Goal: Transaction & Acquisition: Purchase product/service

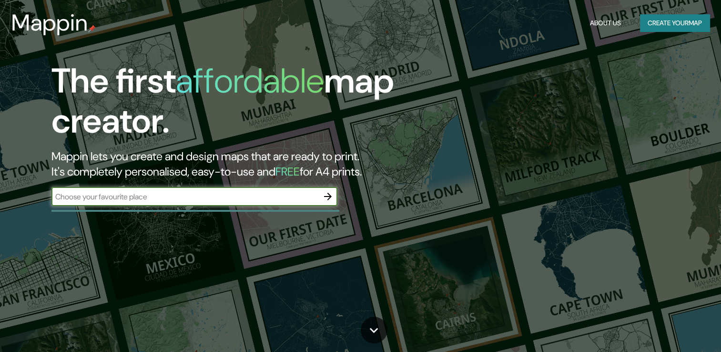
click at [208, 192] on input "text" at bounding box center [184, 196] width 267 height 11
type input "ex firsat moncalieri"
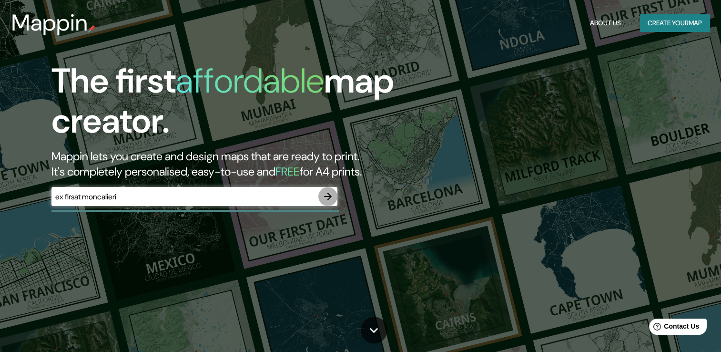
click at [331, 194] on icon "button" at bounding box center [327, 196] width 11 height 11
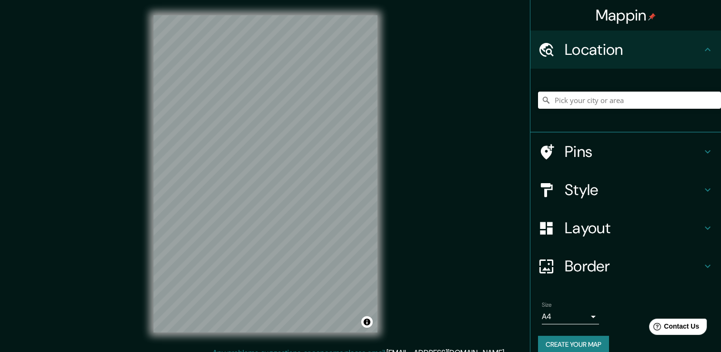
click at [604, 101] on input "Pick your city or area" at bounding box center [629, 99] width 183 height 17
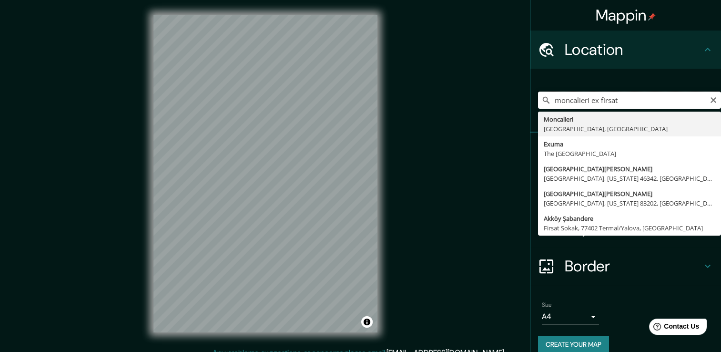
drag, startPoint x: 583, startPoint y: 101, endPoint x: 506, endPoint y: 124, distance: 80.8
click at [506, 124] on div "Mappin Location [GEOGRAPHIC_DATA] ex firsat [GEOGRAPHIC_DATA] [GEOGRAPHIC_DATA]…" at bounding box center [360, 181] width 721 height 362
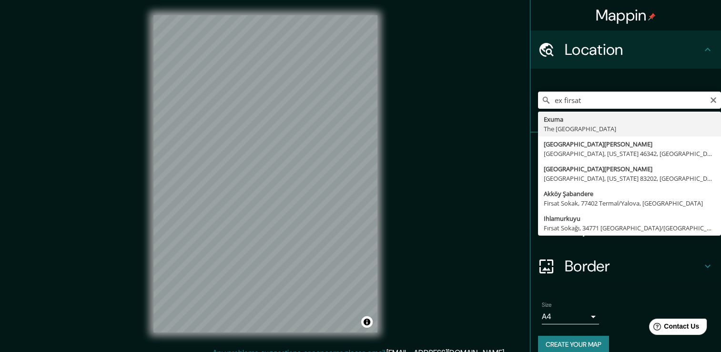
click at [586, 96] on input "ex firsat" at bounding box center [629, 99] width 183 height 17
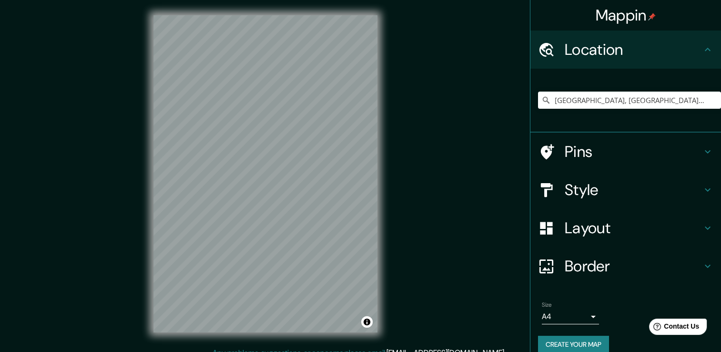
scroll to position [10, 0]
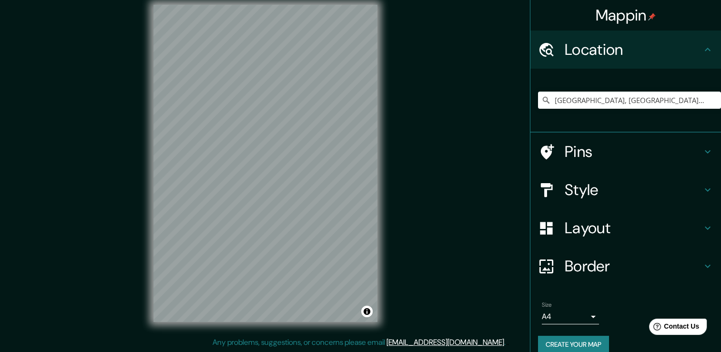
click at [636, 91] on div "[GEOGRAPHIC_DATA], [GEOGRAPHIC_DATA], [GEOGRAPHIC_DATA]" at bounding box center [629, 100] width 183 height 48
click at [626, 98] on input "[GEOGRAPHIC_DATA], [GEOGRAPHIC_DATA], [GEOGRAPHIC_DATA]" at bounding box center [629, 99] width 183 height 17
drag, startPoint x: 661, startPoint y: 102, endPoint x: 440, endPoint y: 114, distance: 221.4
click at [440, 114] on div "Mappin Location [GEOGRAPHIC_DATA], [GEOGRAPHIC_DATA], [GEOGRAPHIC_DATA] Pins St…" at bounding box center [360, 171] width 721 height 362
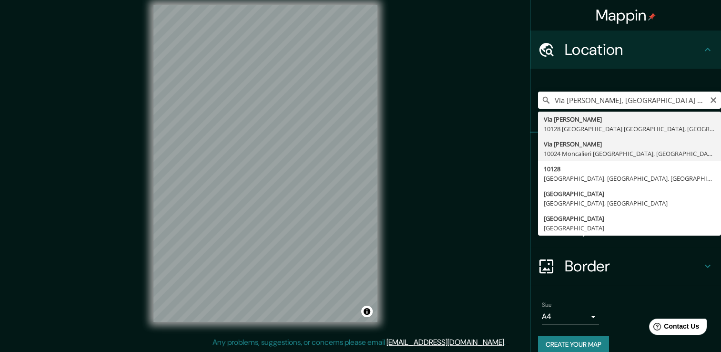
type input "Via [PERSON_NAME], [GEOGRAPHIC_DATA], [GEOGRAPHIC_DATA]"
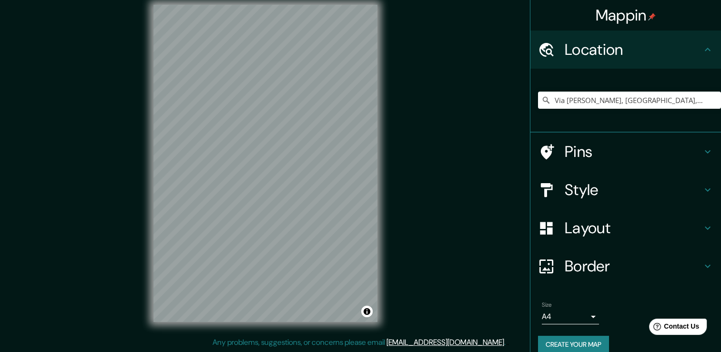
click at [25, 101] on div "Mappin Location [GEOGRAPHIC_DATA][PERSON_NAME] [GEOGRAPHIC_DATA], [GEOGRAPHIC_D…" at bounding box center [360, 171] width 721 height 362
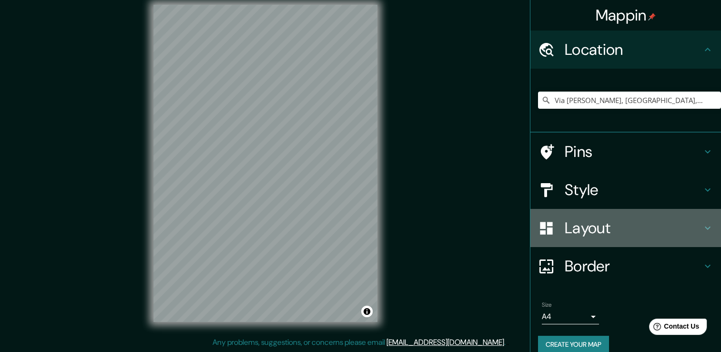
click at [573, 233] on h4 "Layout" at bounding box center [632, 227] width 137 height 19
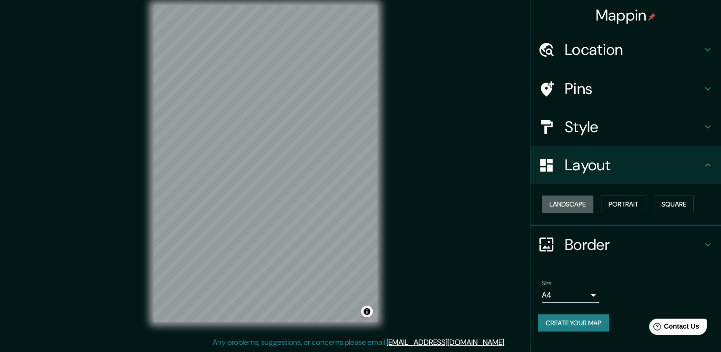
click at [589, 199] on button "Landscape" at bounding box center [567, 204] width 51 height 18
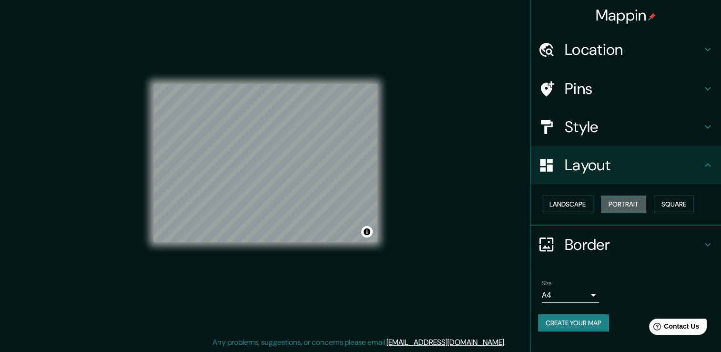
drag, startPoint x: 624, startPoint y: 203, endPoint x: 630, endPoint y: 202, distance: 6.2
click at [624, 203] on button "Portrait" at bounding box center [623, 204] width 45 height 18
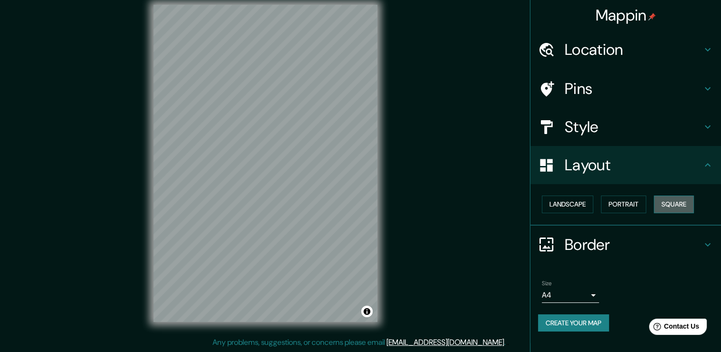
click at [670, 201] on button "Square" at bounding box center [674, 204] width 40 height 18
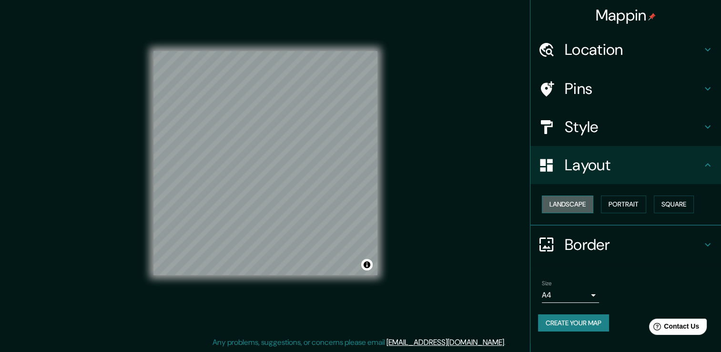
click at [573, 203] on button "Landscape" at bounding box center [567, 204] width 51 height 18
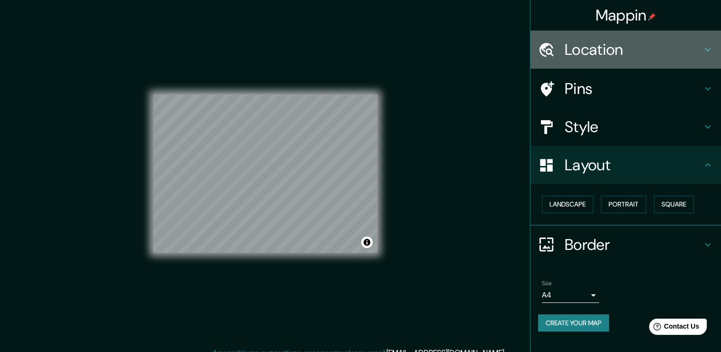
click at [600, 45] on h4 "Location" at bounding box center [632, 49] width 137 height 19
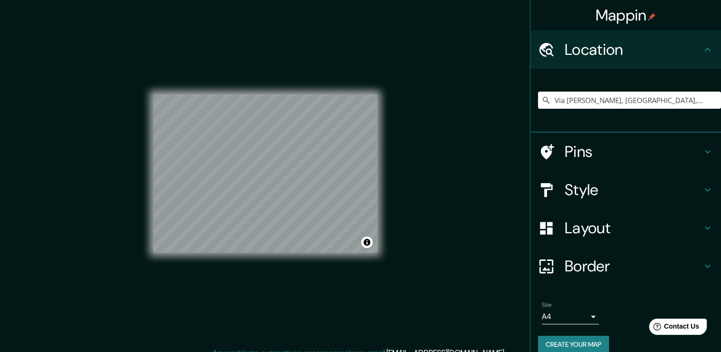
click at [576, 151] on h4 "Pins" at bounding box center [632, 151] width 137 height 19
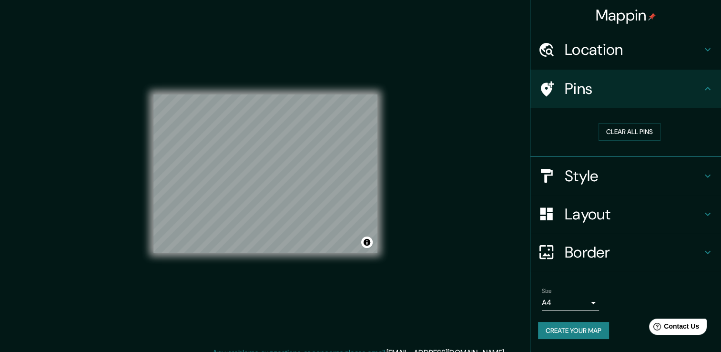
click at [627, 168] on h4 "Style" at bounding box center [632, 175] width 137 height 19
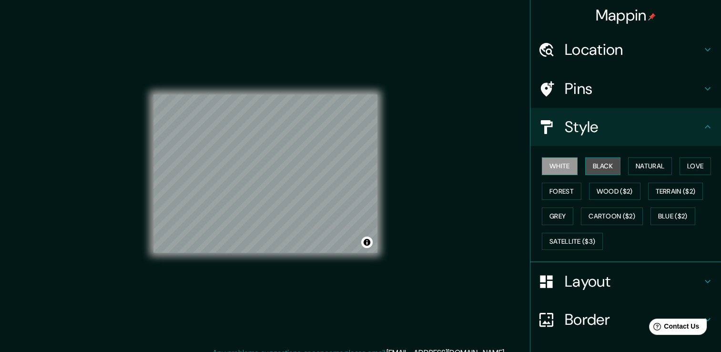
click at [590, 168] on button "Black" at bounding box center [603, 166] width 36 height 18
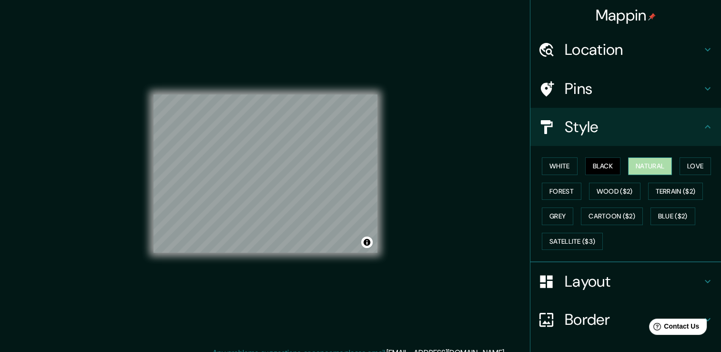
click at [638, 161] on button "Natural" at bounding box center [650, 166] width 44 height 18
click at [688, 163] on button "Love" at bounding box center [694, 166] width 31 height 18
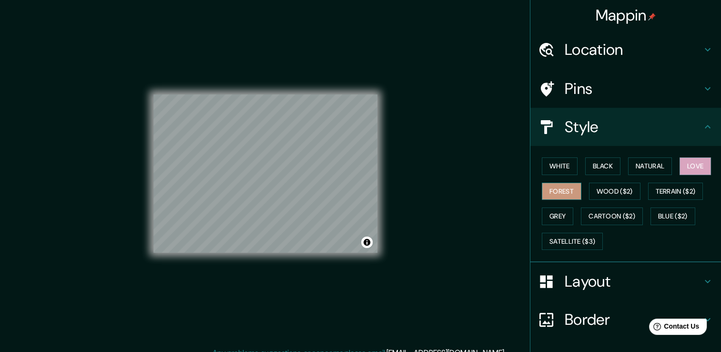
click at [557, 191] on button "Forest" at bounding box center [562, 191] width 40 height 18
click at [608, 192] on button "Wood ($2)" at bounding box center [614, 191] width 51 height 18
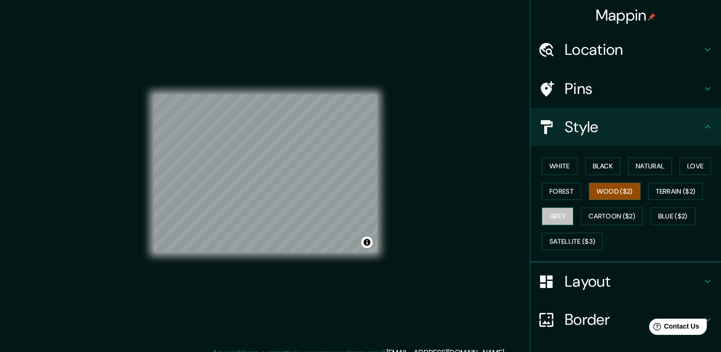
click at [552, 214] on button "Grey" at bounding box center [557, 216] width 31 height 18
click at [637, 167] on button "Natural" at bounding box center [650, 166] width 44 height 18
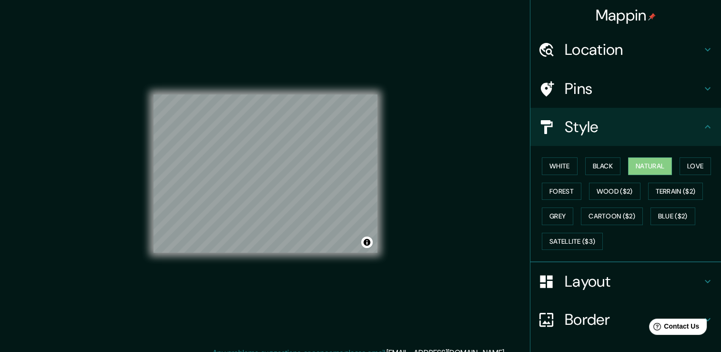
drag, startPoint x: 649, startPoint y: 269, endPoint x: 639, endPoint y: 269, distance: 10.0
click at [639, 269] on div "Layout" at bounding box center [625, 281] width 191 height 38
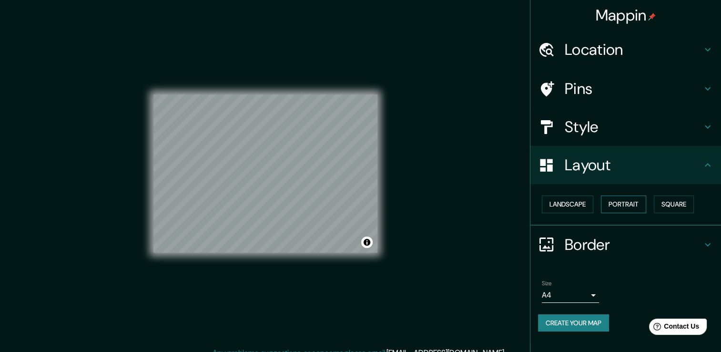
click at [613, 203] on button "Portrait" at bounding box center [623, 204] width 45 height 18
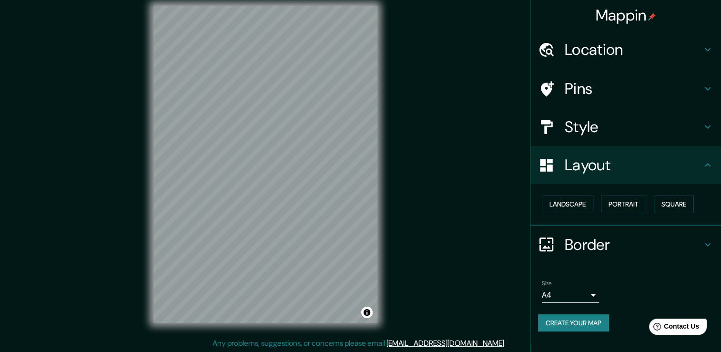
scroll to position [10, 0]
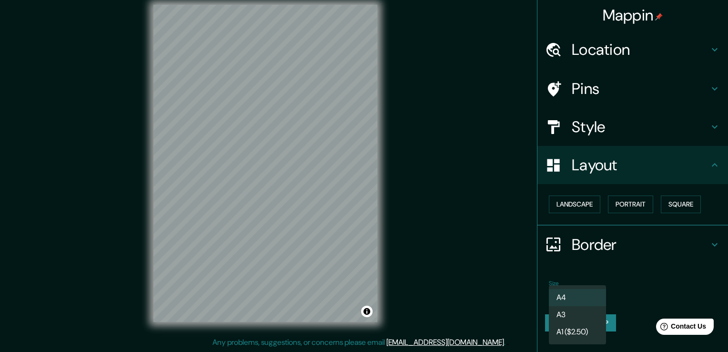
click at [593, 289] on body "Mappin Location [GEOGRAPHIC_DATA][PERSON_NAME] [GEOGRAPHIC_DATA] [GEOGRAPHIC_DA…" at bounding box center [364, 166] width 728 height 352
click at [594, 294] on li "A4" at bounding box center [577, 297] width 57 height 17
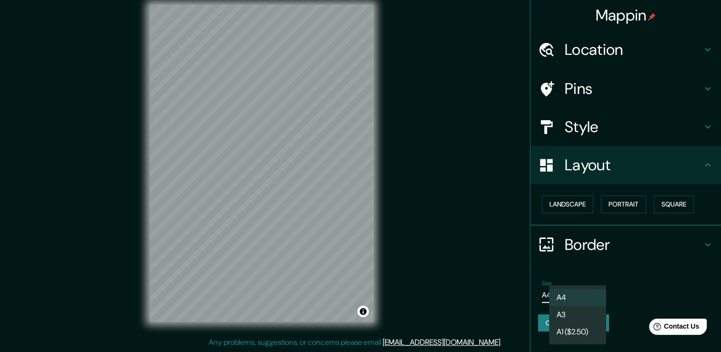
click at [587, 295] on body "Mappin Location [GEOGRAPHIC_DATA][PERSON_NAME] [GEOGRAPHIC_DATA] [GEOGRAPHIC_DA…" at bounding box center [360, 166] width 721 height 352
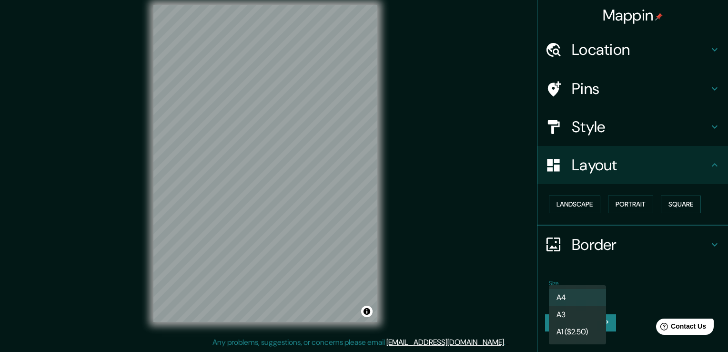
click at [572, 312] on li "A3" at bounding box center [577, 314] width 57 height 17
type input "a4"
